Goal: Navigation & Orientation: Find specific page/section

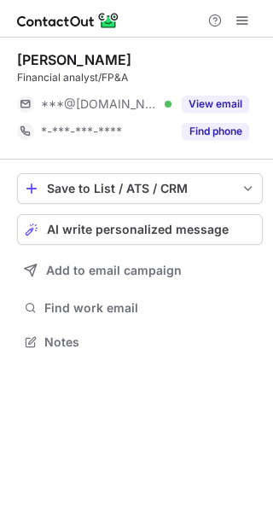
scroll to position [8, 9]
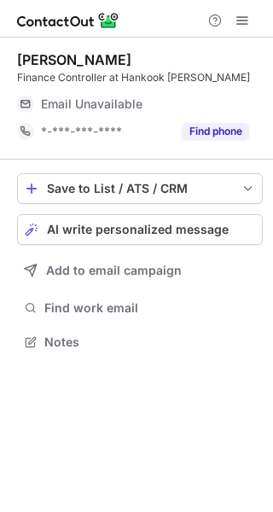
scroll to position [8, 9]
